Goal: Use online tool/utility: Use online tool/utility

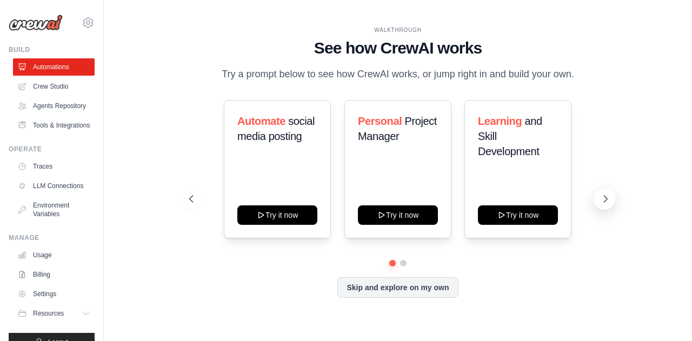
click at [602, 200] on icon at bounding box center [605, 199] width 11 height 11
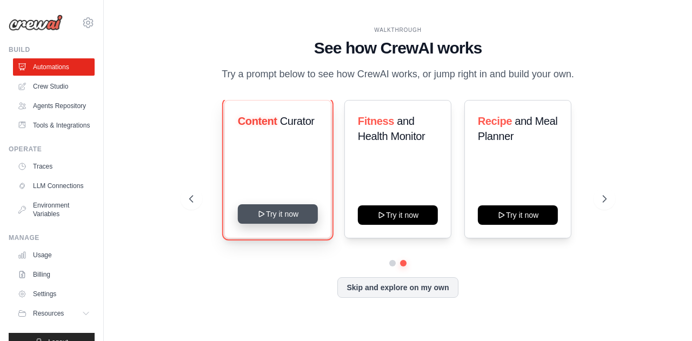
click at [275, 210] on button "Try it now" at bounding box center [277, 213] width 80 height 19
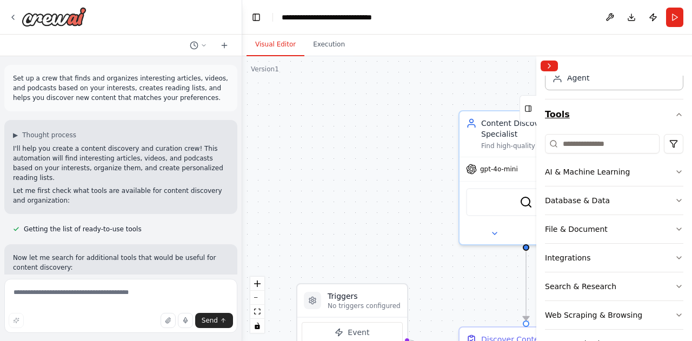
scroll to position [74, 0]
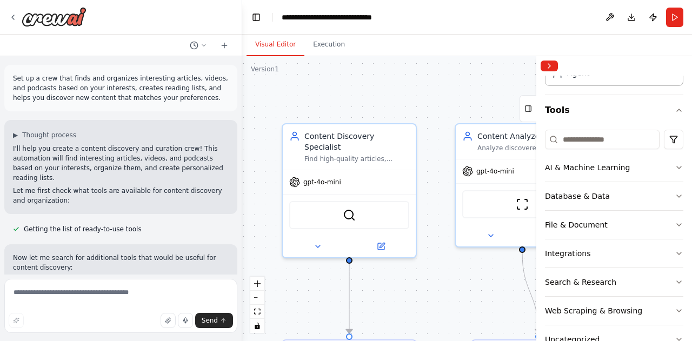
drag, startPoint x: 482, startPoint y: 275, endPoint x: 306, endPoint y: 288, distance: 177.3
click at [306, 288] on div ".deletable-edge-delete-btn { width: 20px; height: 20px; border: 0px solid #ffff…" at bounding box center [467, 198] width 450 height 285
click at [322, 240] on icon at bounding box center [318, 244] width 9 height 9
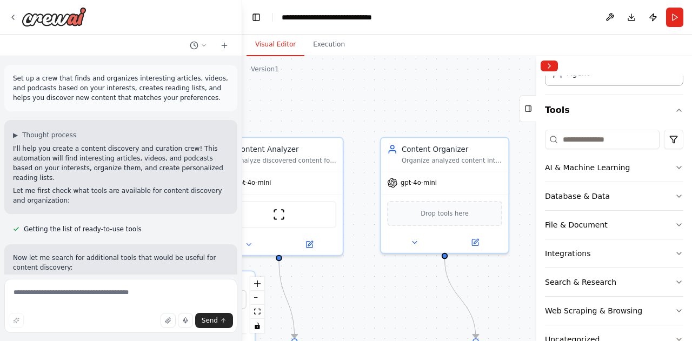
drag, startPoint x: 455, startPoint y: 94, endPoint x: 218, endPoint y: 105, distance: 237.1
click at [218, 105] on div "Set up a crew that finds and organizes interesting articles, videos, and podcas…" at bounding box center [346, 170] width 692 height 341
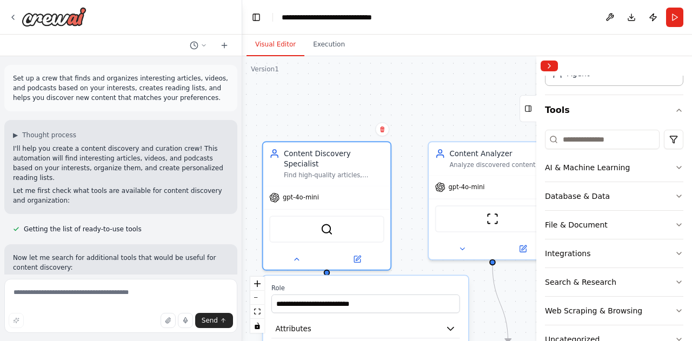
drag, startPoint x: 468, startPoint y: 110, endPoint x: 681, endPoint y: 115, distance: 213.6
click at [681, 115] on div "Set up a crew that finds and organizes interesting articles, videos, and podcas…" at bounding box center [346, 170] width 692 height 341
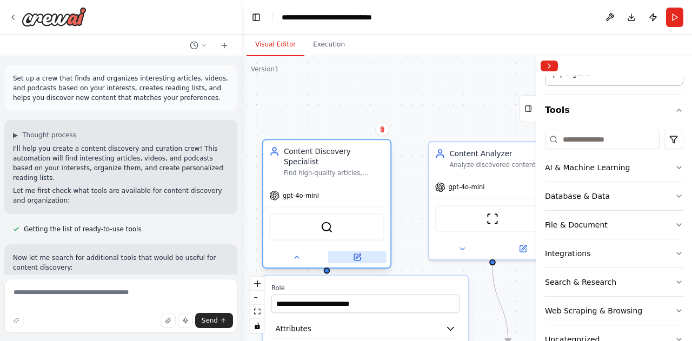
click at [360, 254] on icon at bounding box center [357, 257] width 6 height 6
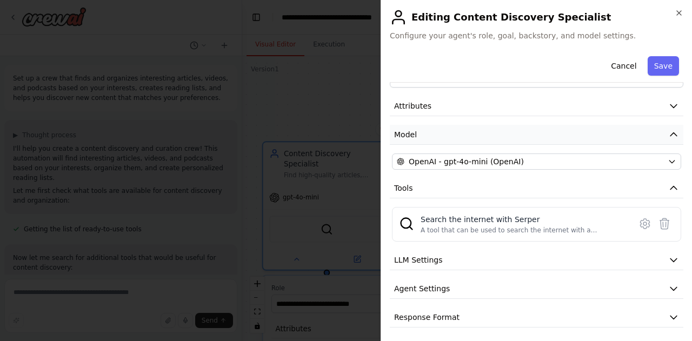
scroll to position [35, 0]
click at [587, 104] on button "Attributes" at bounding box center [537, 106] width 294 height 20
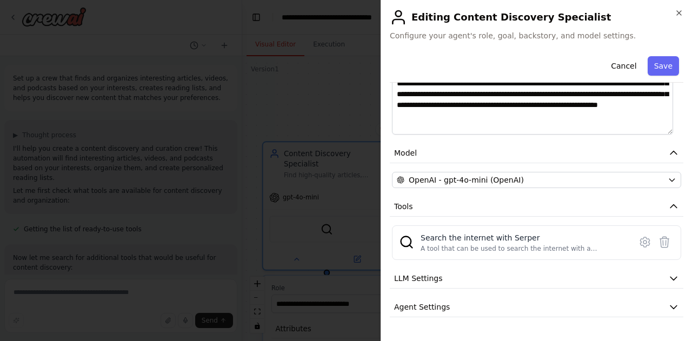
scroll to position [205, 0]
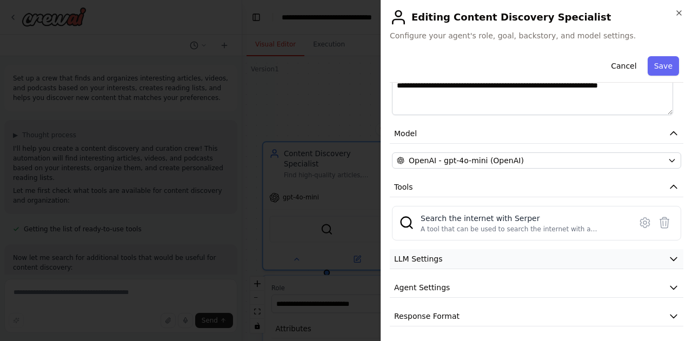
click at [573, 260] on button "LLM Settings" at bounding box center [537, 259] width 294 height 20
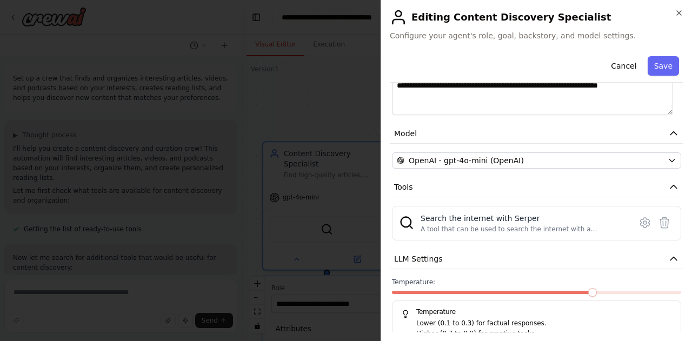
scroll to position [283, 0]
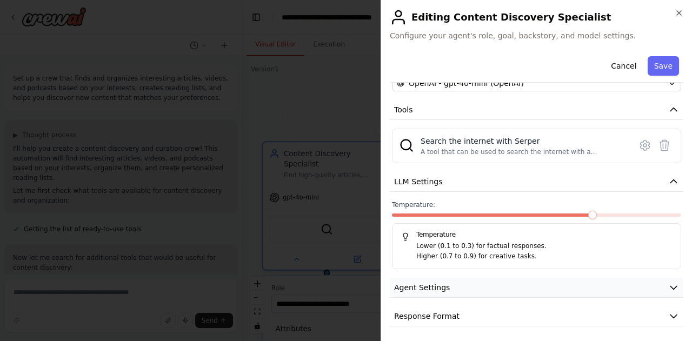
click at [561, 282] on button "Agent Settings" at bounding box center [537, 288] width 294 height 20
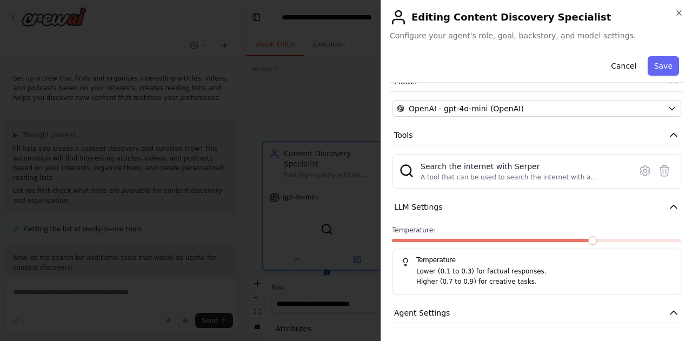
scroll to position [573, 0]
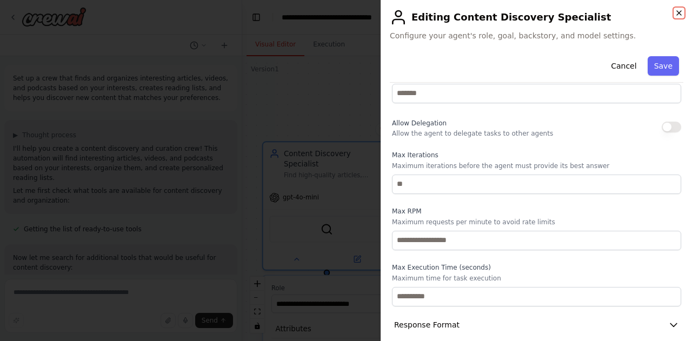
click at [681, 10] on icon "button" at bounding box center [679, 13] width 9 height 9
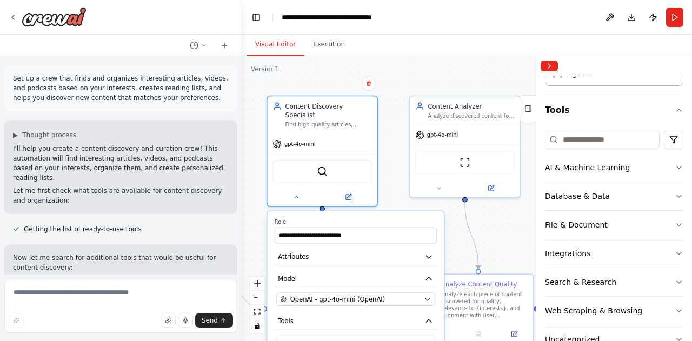
drag, startPoint x: 388, startPoint y: 200, endPoint x: 393, endPoint y: 147, distance: 53.8
click at [393, 147] on div ".deletable-edge-delete-btn { width: 20px; height: 20px; border: 0px solid #ffff…" at bounding box center [467, 198] width 450 height 285
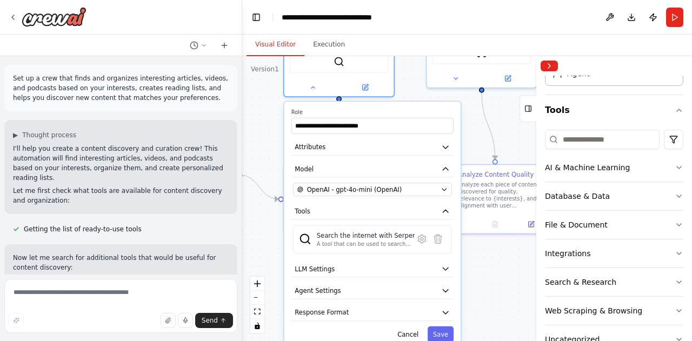
drag, startPoint x: 258, startPoint y: 220, endPoint x: 275, endPoint y: 110, distance: 111.0
click at [275, 110] on div ".deletable-edge-delete-btn { width: 20px; height: 20px; border: 0px solid #ffff…" at bounding box center [467, 198] width 450 height 285
click at [442, 327] on button "Save" at bounding box center [441, 335] width 26 height 16
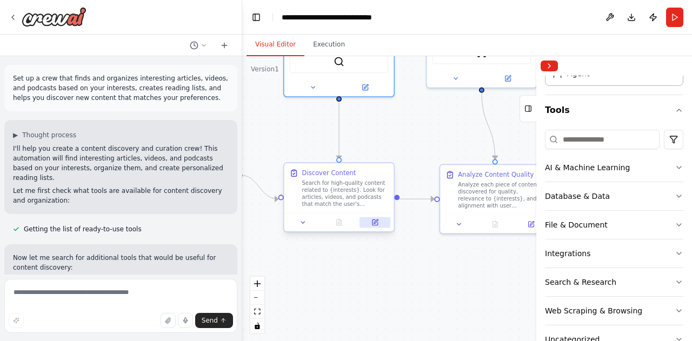
click at [375, 226] on button at bounding box center [375, 222] width 31 height 11
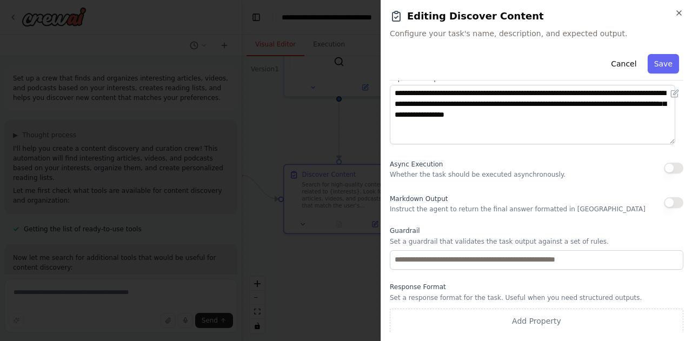
scroll to position [0, 0]
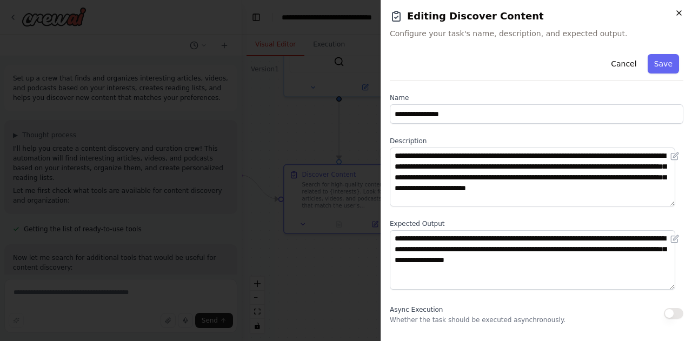
click at [677, 11] on icon "button" at bounding box center [679, 13] width 4 height 4
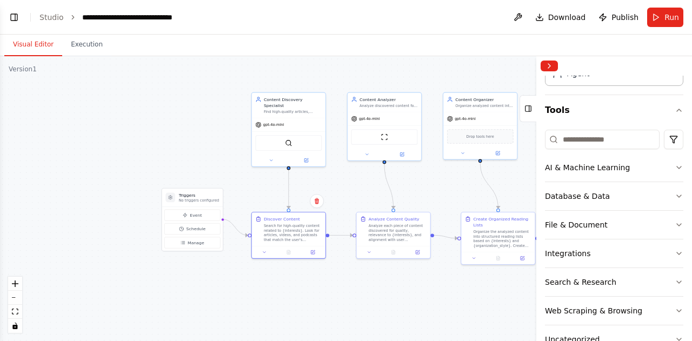
drag, startPoint x: 196, startPoint y: 293, endPoint x: 368, endPoint y: 313, distance: 173.7
click at [368, 313] on div ".deletable-edge-delete-btn { width: 20px; height: 20px; border: 0px solid #ffff…" at bounding box center [346, 198] width 692 height 285
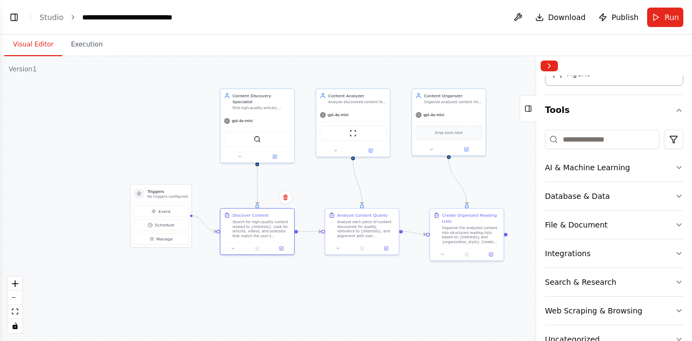
drag, startPoint x: 251, startPoint y: 307, endPoint x: 220, endPoint y: 303, distance: 31.6
click at [220, 303] on div ".deletable-edge-delete-btn { width: 20px; height: 20px; border: 0px solid #ffff…" at bounding box center [346, 198] width 692 height 285
click at [164, 84] on div ".deletable-edge-delete-btn { width: 20px; height: 20px; border: 0px solid #ffff…" at bounding box center [346, 198] width 692 height 285
click at [560, 16] on span "Download" at bounding box center [567, 17] width 38 height 11
